Goal: Task Accomplishment & Management: Use online tool/utility

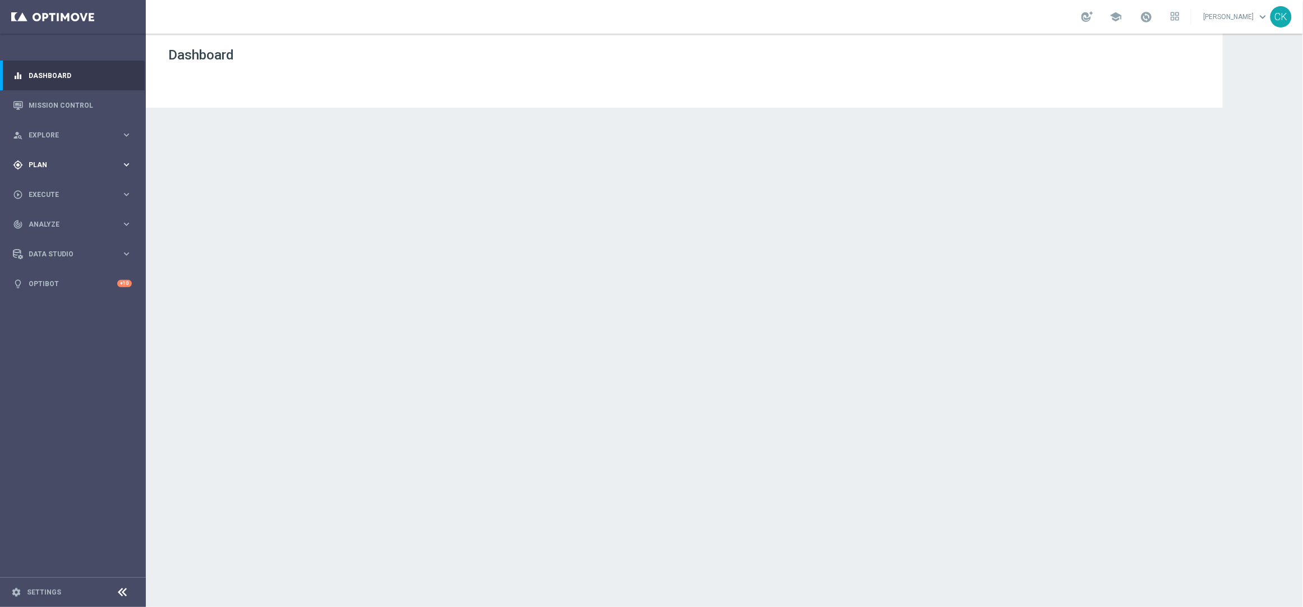
click at [50, 164] on span "Plan" at bounding box center [75, 164] width 93 height 7
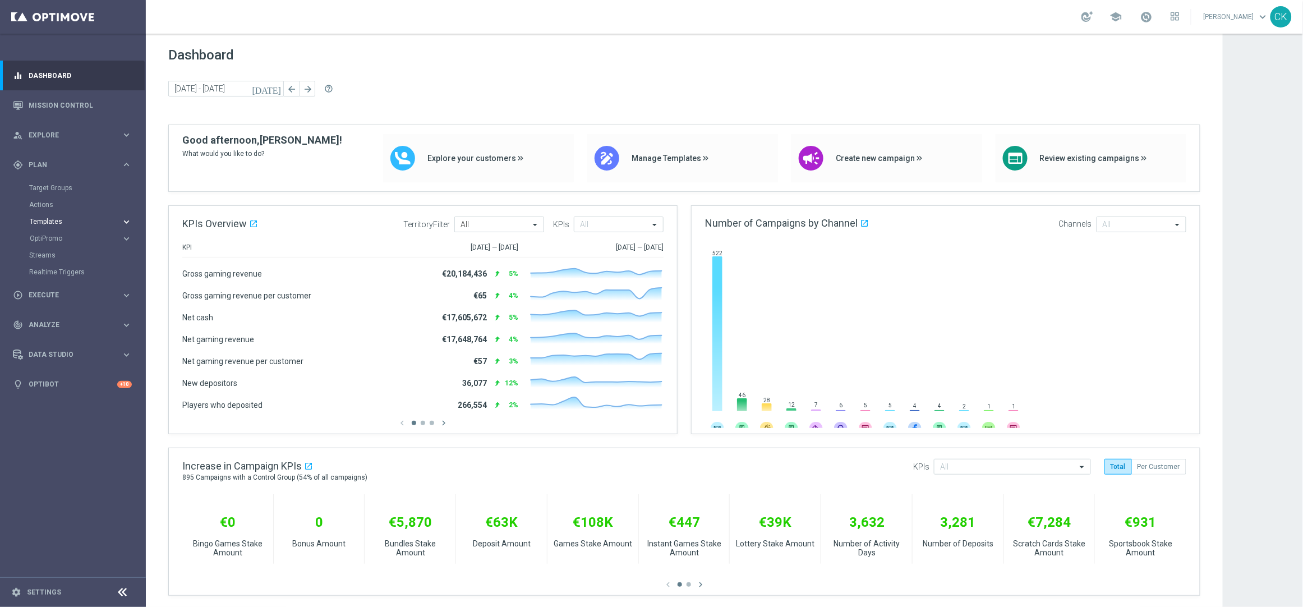
click at [57, 220] on span "Templates" at bounding box center [70, 221] width 80 height 7
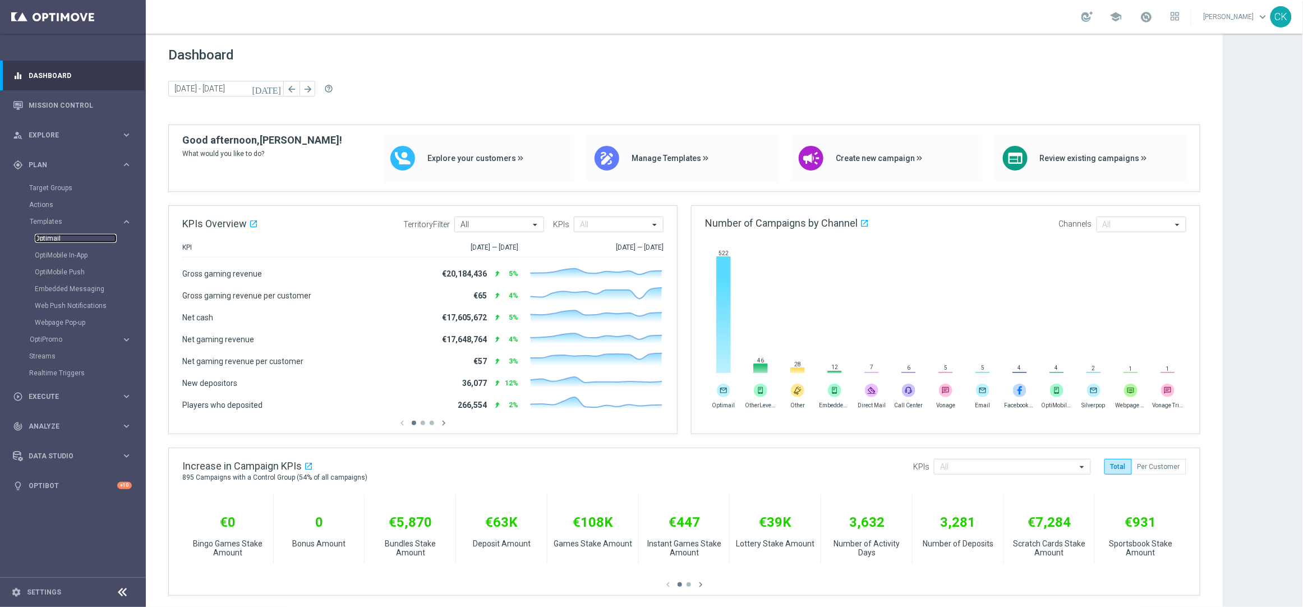
click at [55, 238] on link "Optimail" at bounding box center [76, 238] width 82 height 9
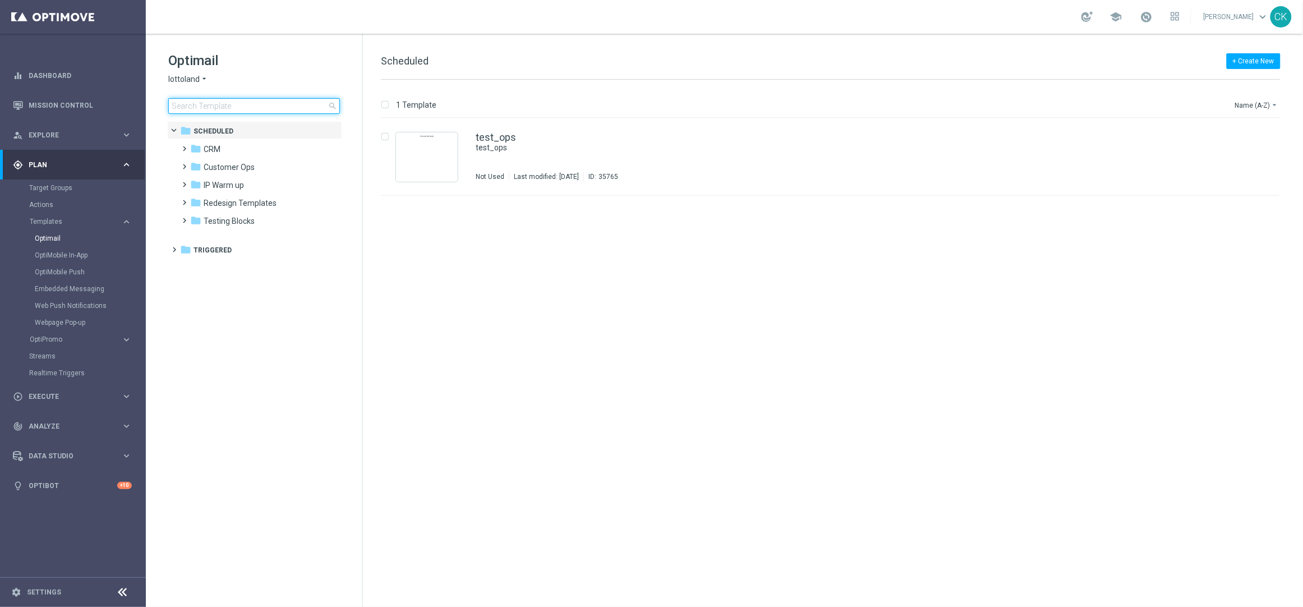
click at [209, 107] on input at bounding box center [254, 106] width 172 height 16
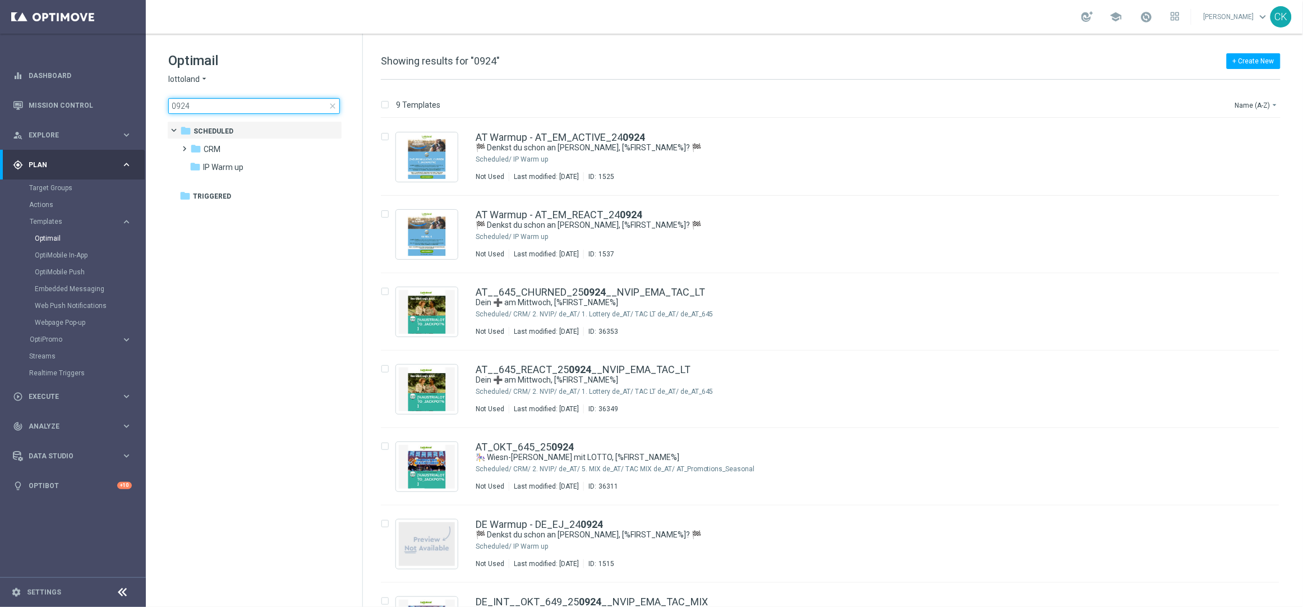
click at [171, 104] on input "0924" at bounding box center [254, 106] width 172 height 16
type input "250924"
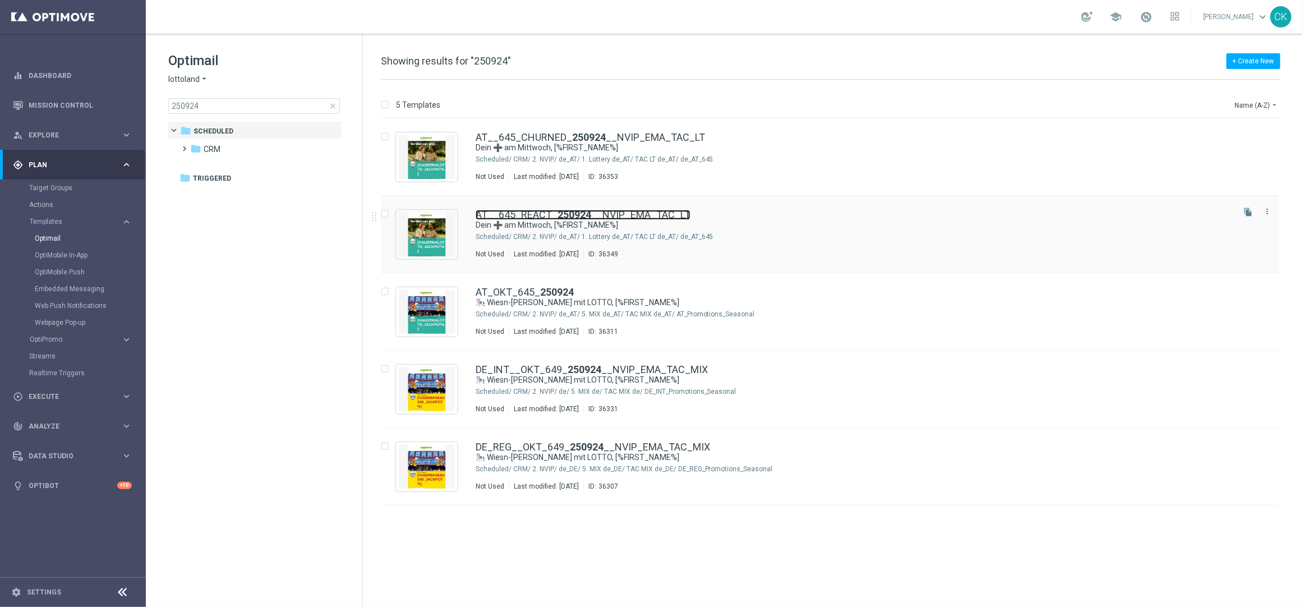
click at [537, 213] on link "AT__645_REACT_ 250924 __NVIP_EMA_TAC_LT" at bounding box center [582, 215] width 215 height 10
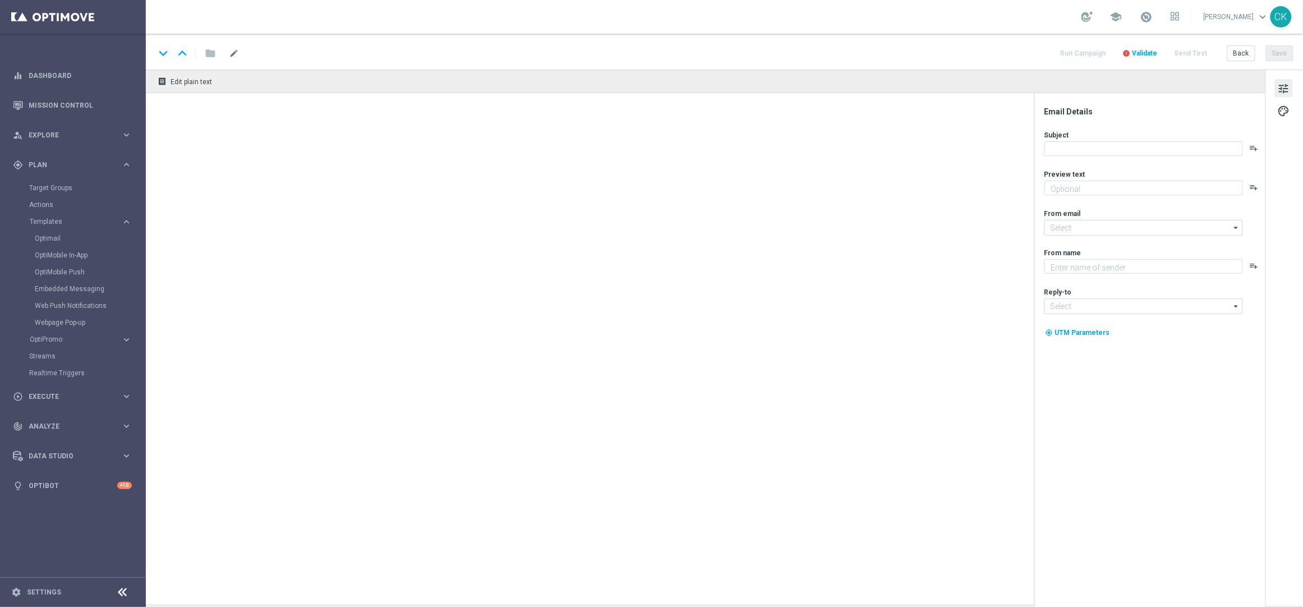
type textarea "Lotto+ GRATIS zum LOTTO 6 aus 45."
type input "[EMAIL_ADDRESS][DOMAIN_NAME]"
type textarea "Lottoland"
type input "[EMAIL_ADDRESS][DOMAIN_NAME]"
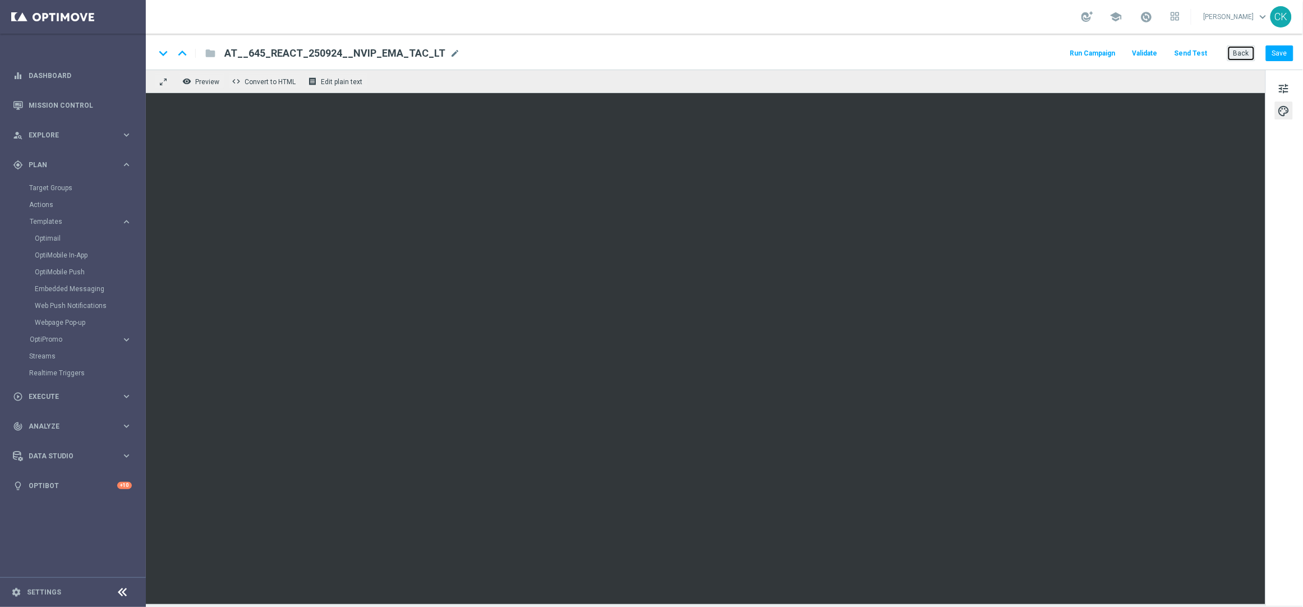
click at [1243, 52] on button "Back" at bounding box center [1241, 53] width 28 height 16
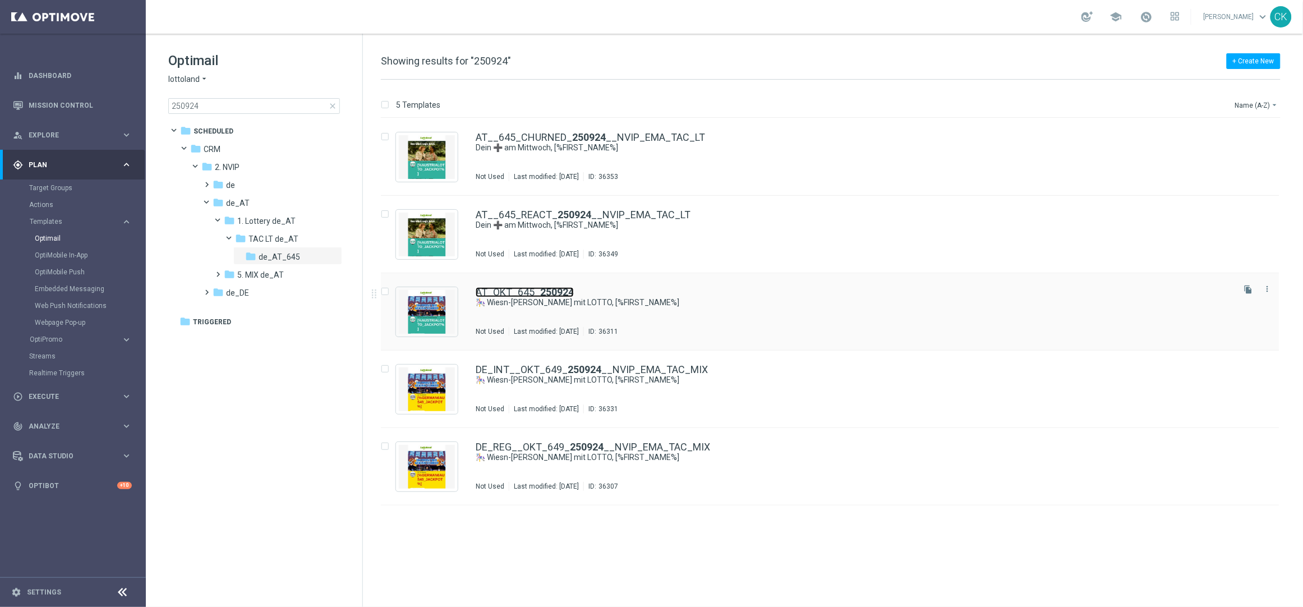
click at [524, 290] on link "AT_OKT_645_ 250924" at bounding box center [524, 292] width 98 height 10
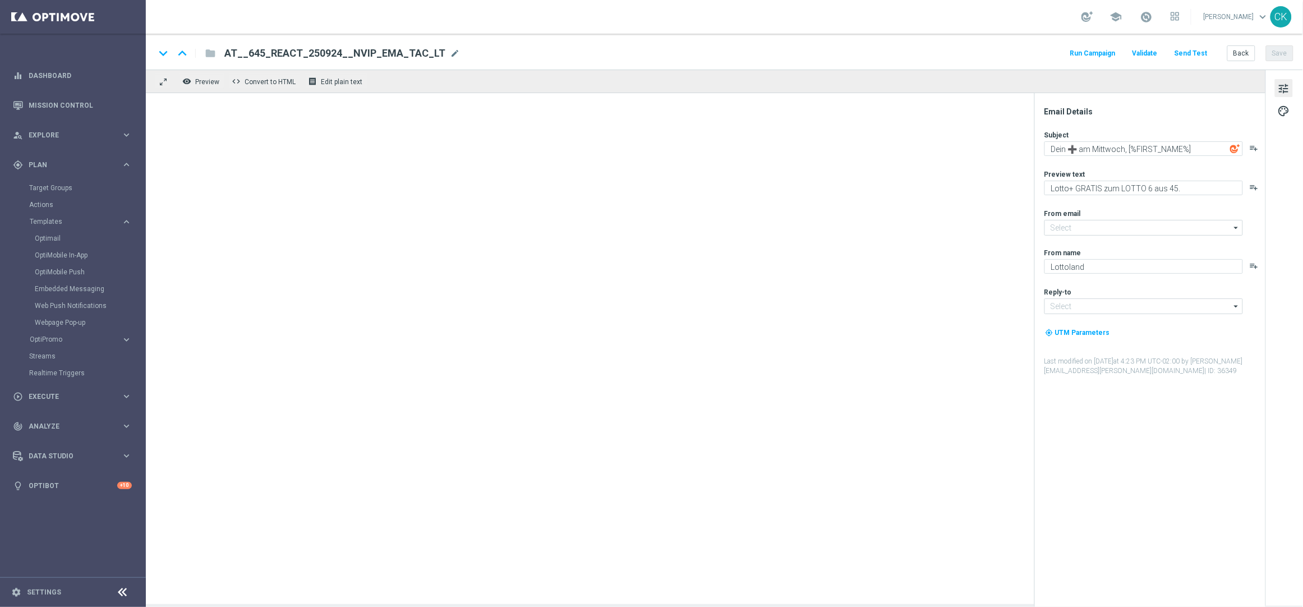
type input "[EMAIL_ADDRESS][DOMAIN_NAME]"
type textarea "🎠 Wiesn-[PERSON_NAME] mit LOTTO, [%FIRST_NAME%]"
type textarea "Freu dich auf Freispiele zum Vierfach Jackpot."
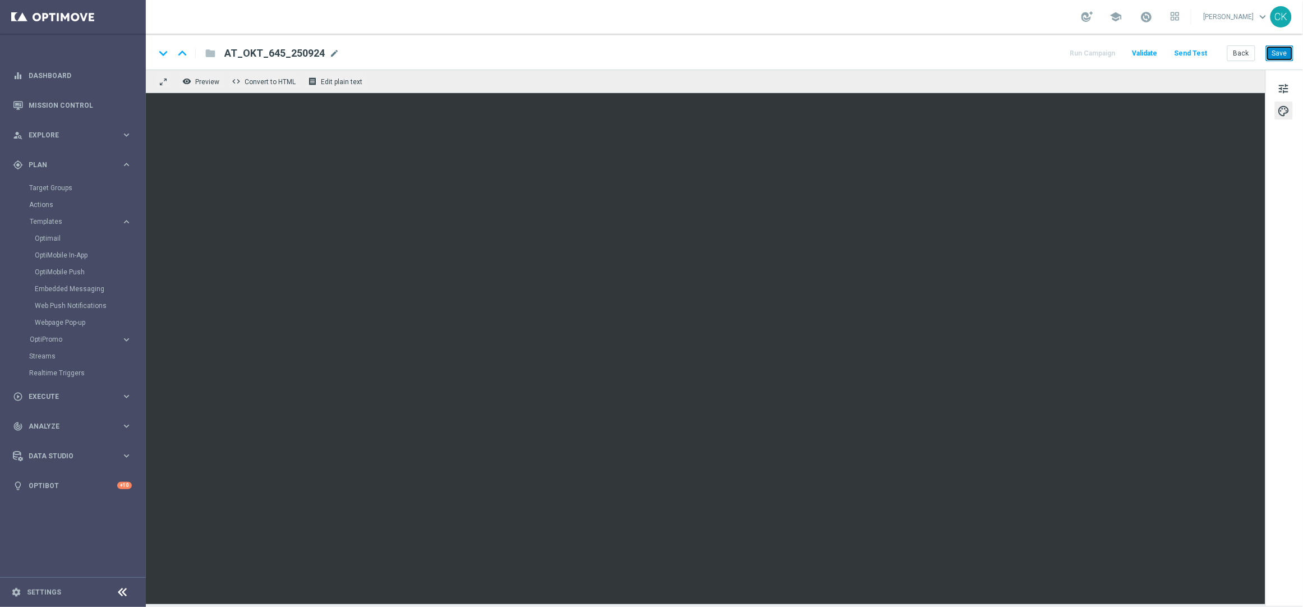
click at [1278, 45] on button "Save" at bounding box center [1278, 53] width 27 height 16
click at [1284, 51] on button "Save" at bounding box center [1278, 53] width 27 height 16
click at [1209, 53] on button "Send Test" at bounding box center [1190, 53] width 36 height 15
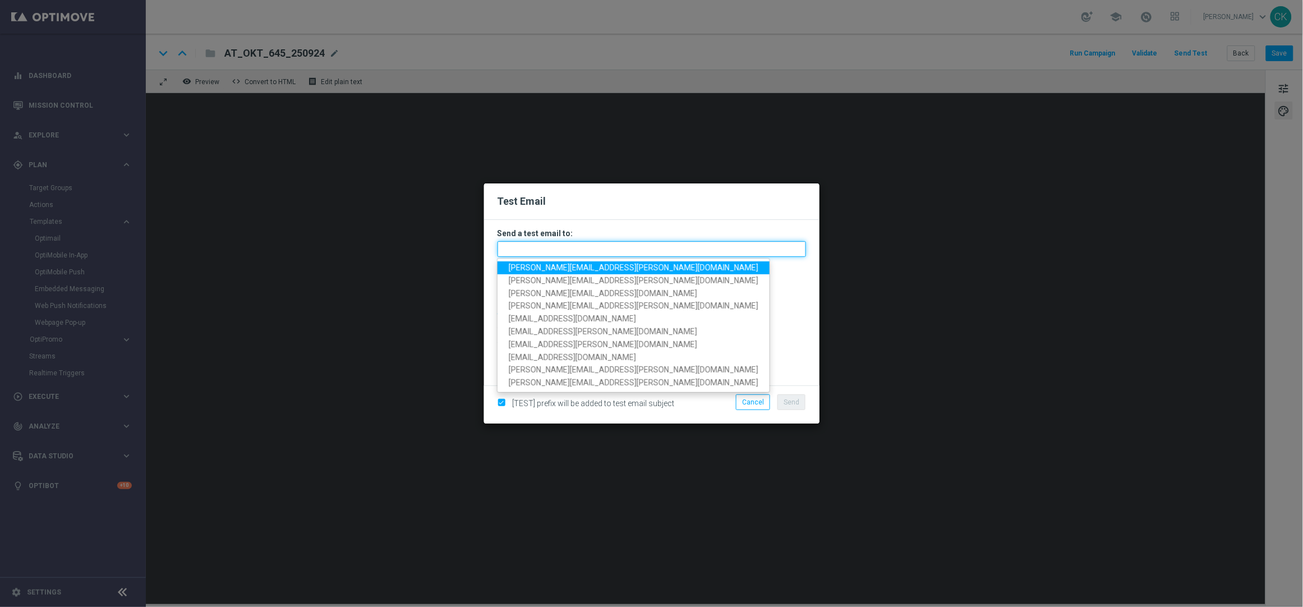
click at [608, 244] on input "text" at bounding box center [651, 249] width 308 height 16
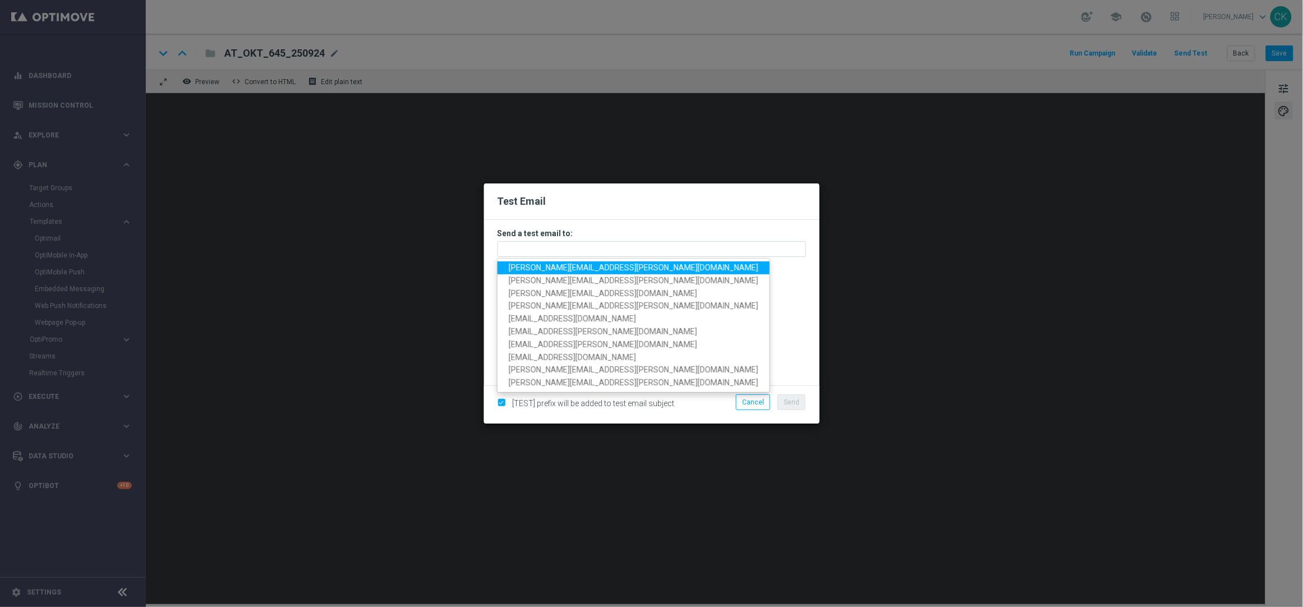
click at [594, 266] on span "[PERSON_NAME][EMAIL_ADDRESS][PERSON_NAME][DOMAIN_NAME]" at bounding box center [634, 267] width 250 height 9
type input "[PERSON_NAME][EMAIL_ADDRESS][PERSON_NAME][DOMAIN_NAME]"
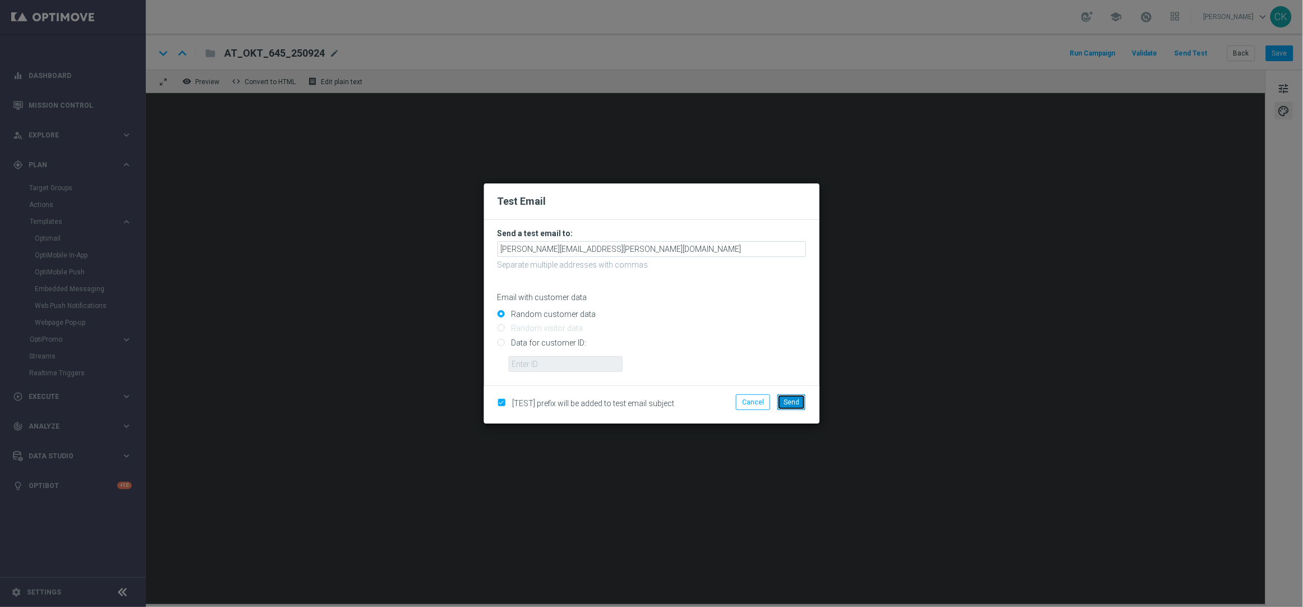
click at [792, 395] on button "Send" at bounding box center [791, 402] width 28 height 16
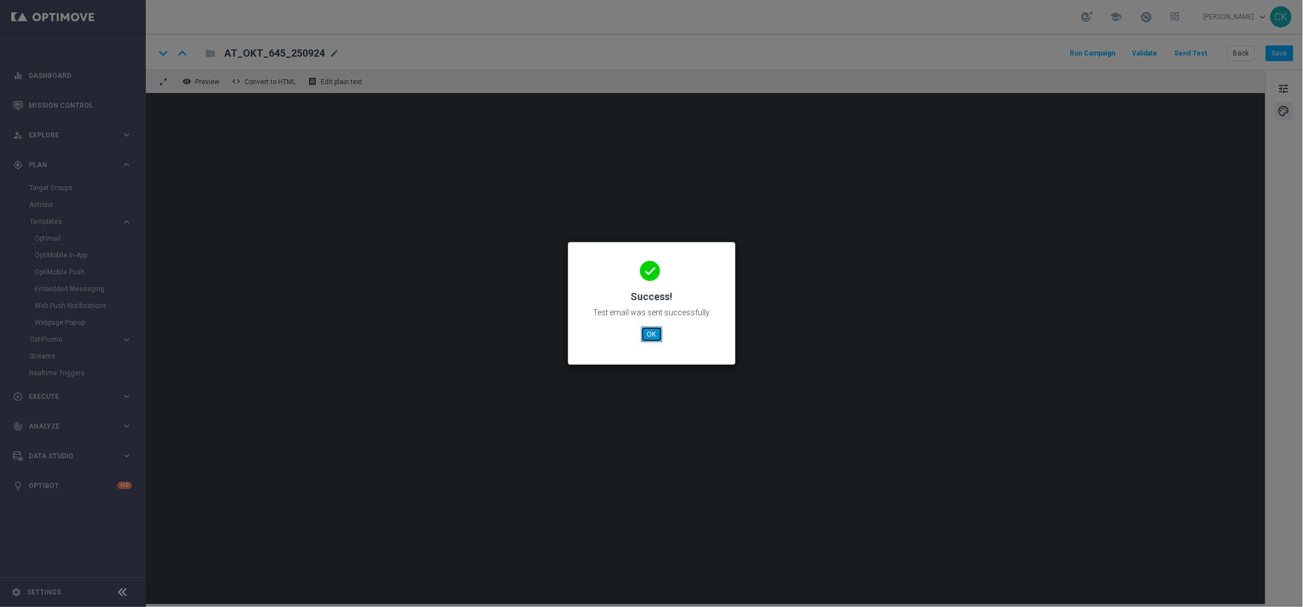
click at [648, 328] on button "OK" at bounding box center [651, 334] width 21 height 16
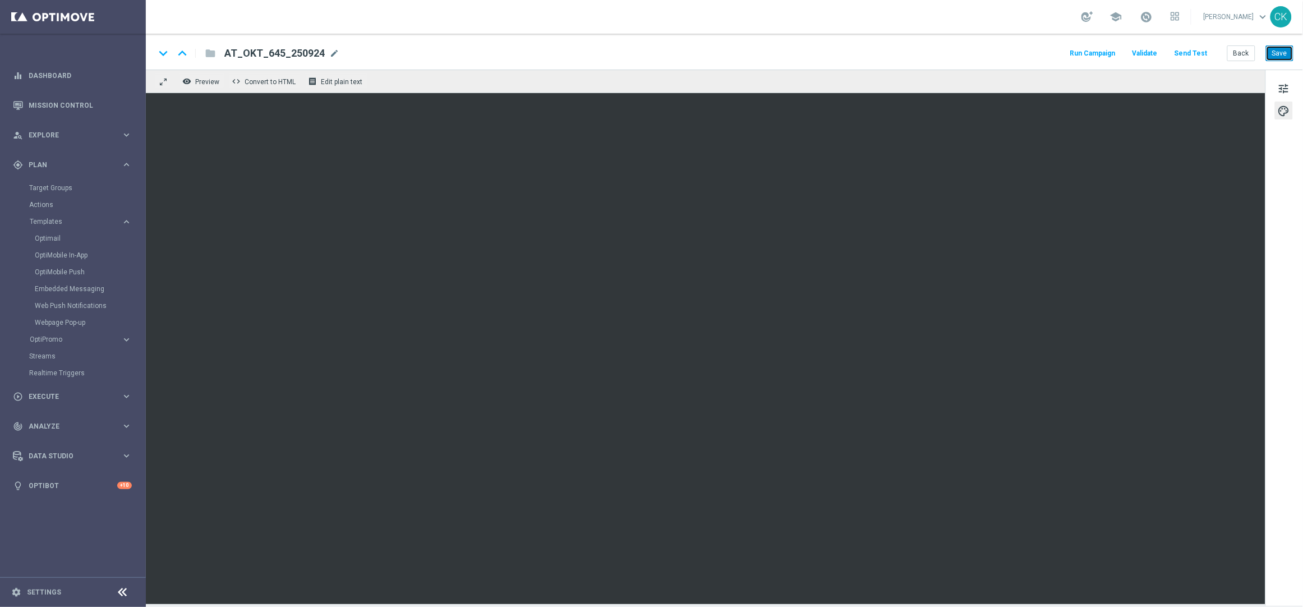
click at [1279, 56] on button "Save" at bounding box center [1278, 53] width 27 height 16
click at [1243, 53] on button "Back" at bounding box center [1241, 53] width 28 height 16
